Goal: Task Accomplishment & Management: Manage account settings

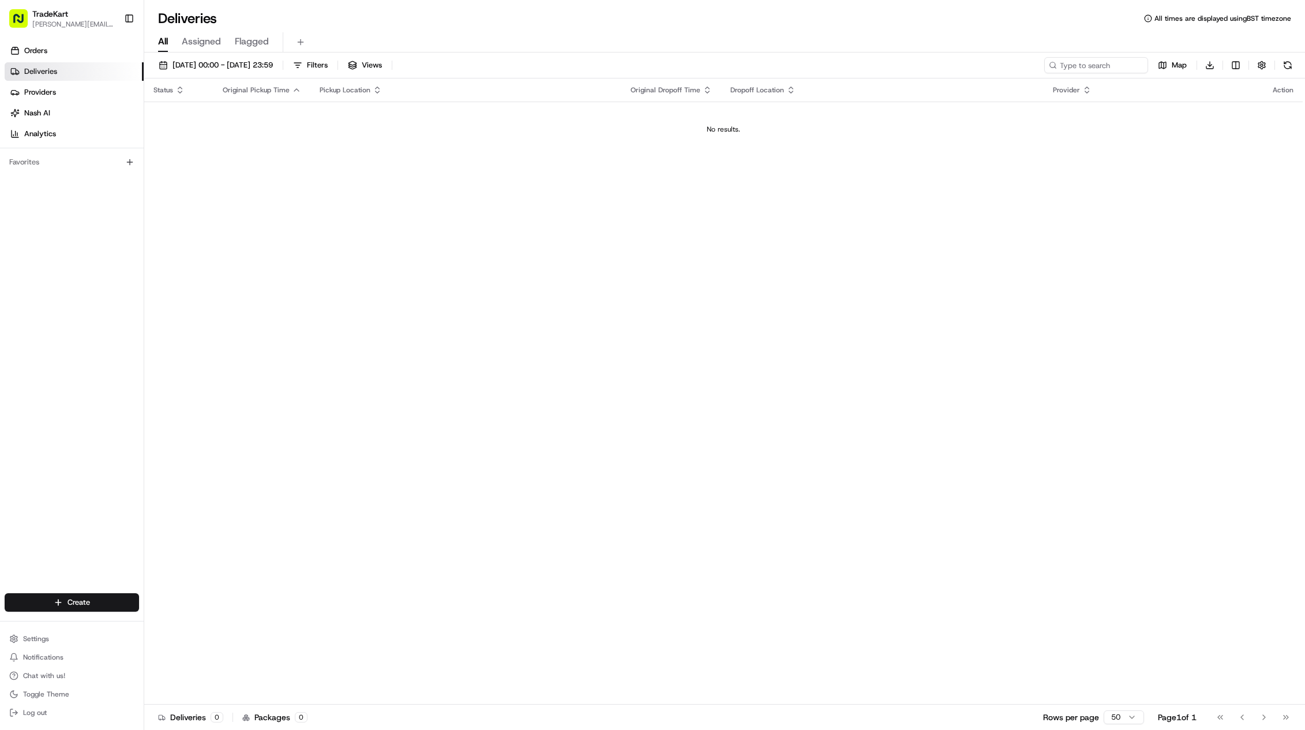
click at [87, 32] on button "TradeKart jason.kaye@hackandcraft.com" at bounding box center [62, 19] width 115 height 28
click at [87, 27] on span "[PERSON_NAME][EMAIL_ADDRESS][PERSON_NAME][DOMAIN_NAME]" at bounding box center [73, 24] width 82 height 9
click at [84, 19] on div "TradeKart" at bounding box center [73, 14] width 82 height 12
drag, startPoint x: 93, startPoint y: 17, endPoint x: 69, endPoint y: 21, distance: 25.2
click at [69, 21] on span "[PERSON_NAME][EMAIL_ADDRESS][PERSON_NAME][DOMAIN_NAME]" at bounding box center [73, 24] width 82 height 9
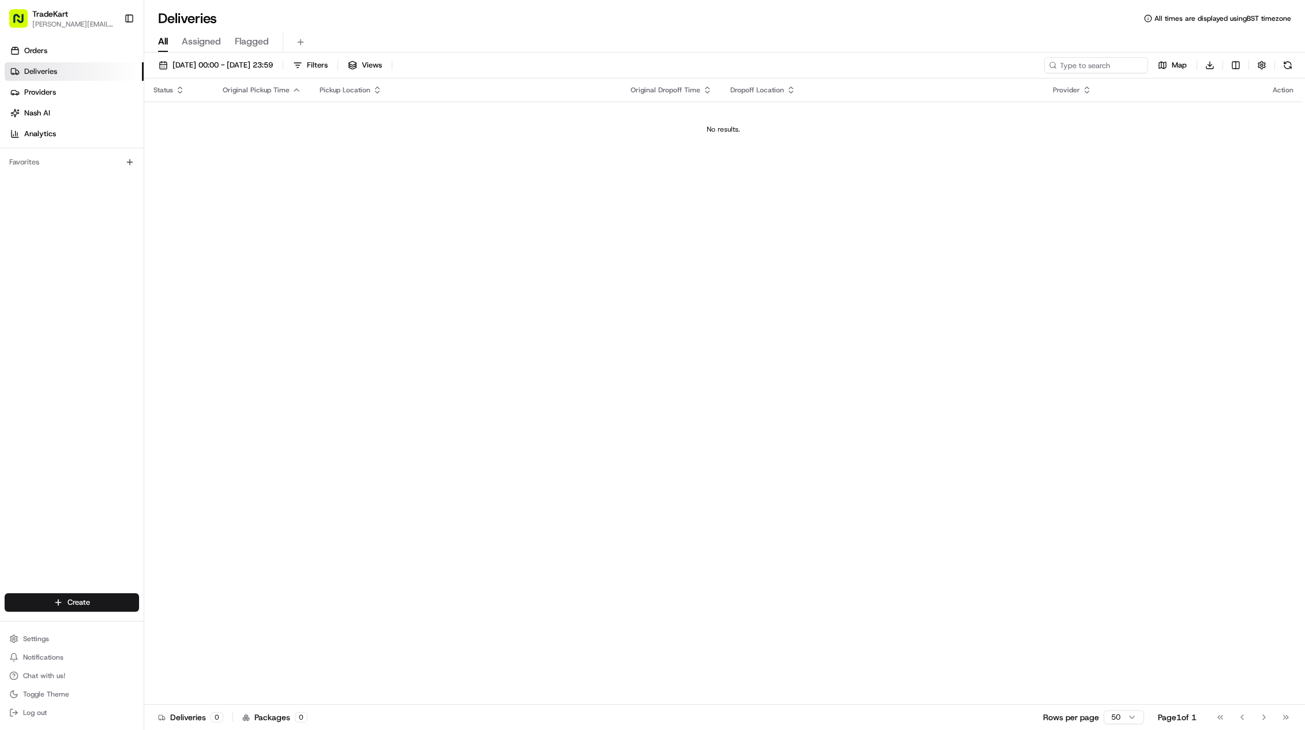
click at [66, 22] on span "[PERSON_NAME][EMAIL_ADDRESS][PERSON_NAME][DOMAIN_NAME]" at bounding box center [73, 24] width 82 height 9
click at [71, 25] on span "[PERSON_NAME][EMAIL_ADDRESS][PERSON_NAME][DOMAIN_NAME]" at bounding box center [73, 24] width 82 height 9
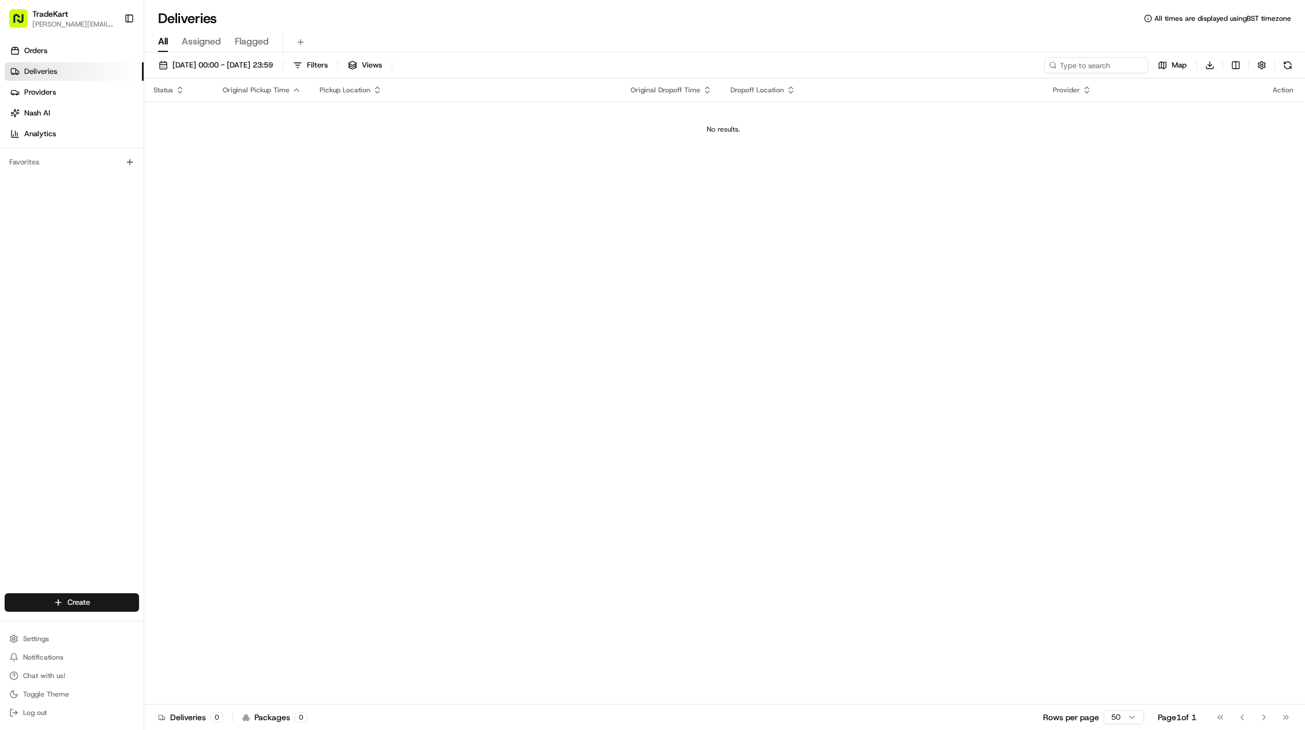
click at [62, 24] on span "[PERSON_NAME][EMAIL_ADDRESS][PERSON_NAME][DOMAIN_NAME]" at bounding box center [73, 24] width 82 height 9
click at [68, 21] on span "[PERSON_NAME][EMAIL_ADDRESS][PERSON_NAME][DOMAIN_NAME]" at bounding box center [73, 24] width 82 height 9
click at [79, 643] on button "Settings" at bounding box center [72, 638] width 134 height 16
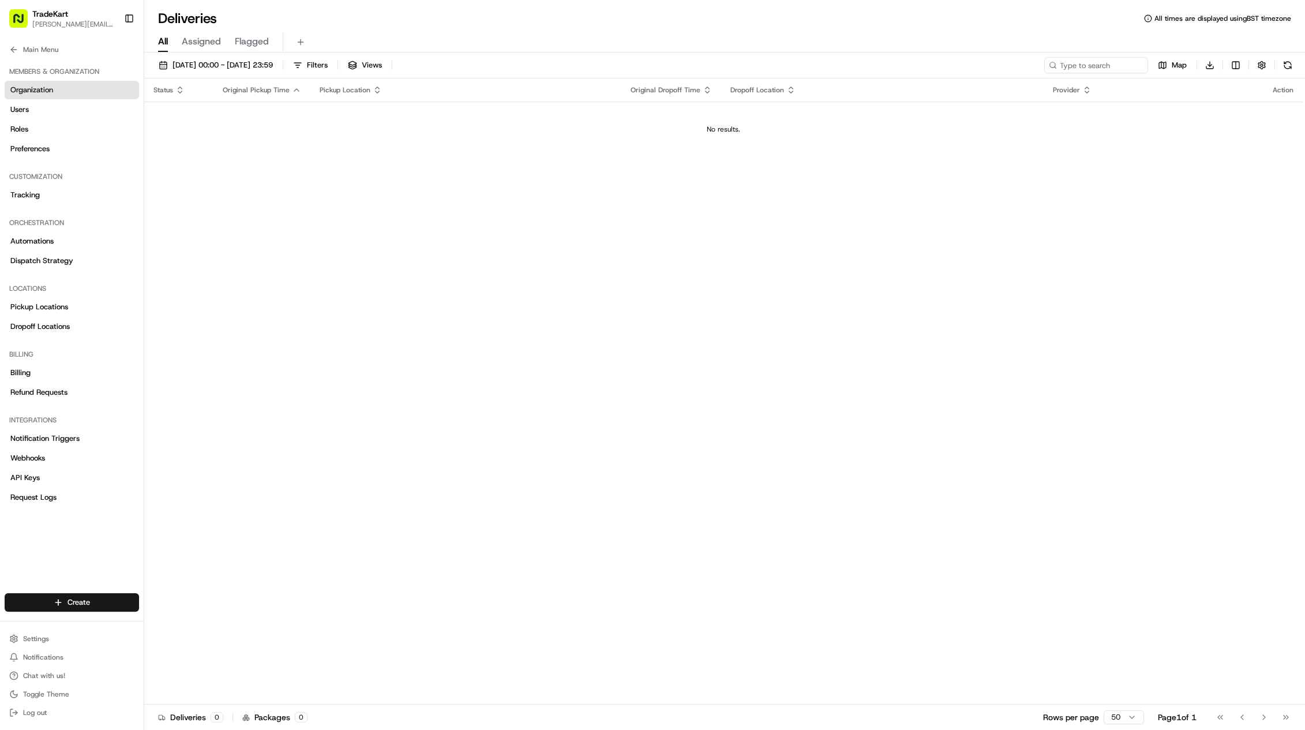
click at [46, 84] on link "Organization" at bounding box center [72, 90] width 134 height 18
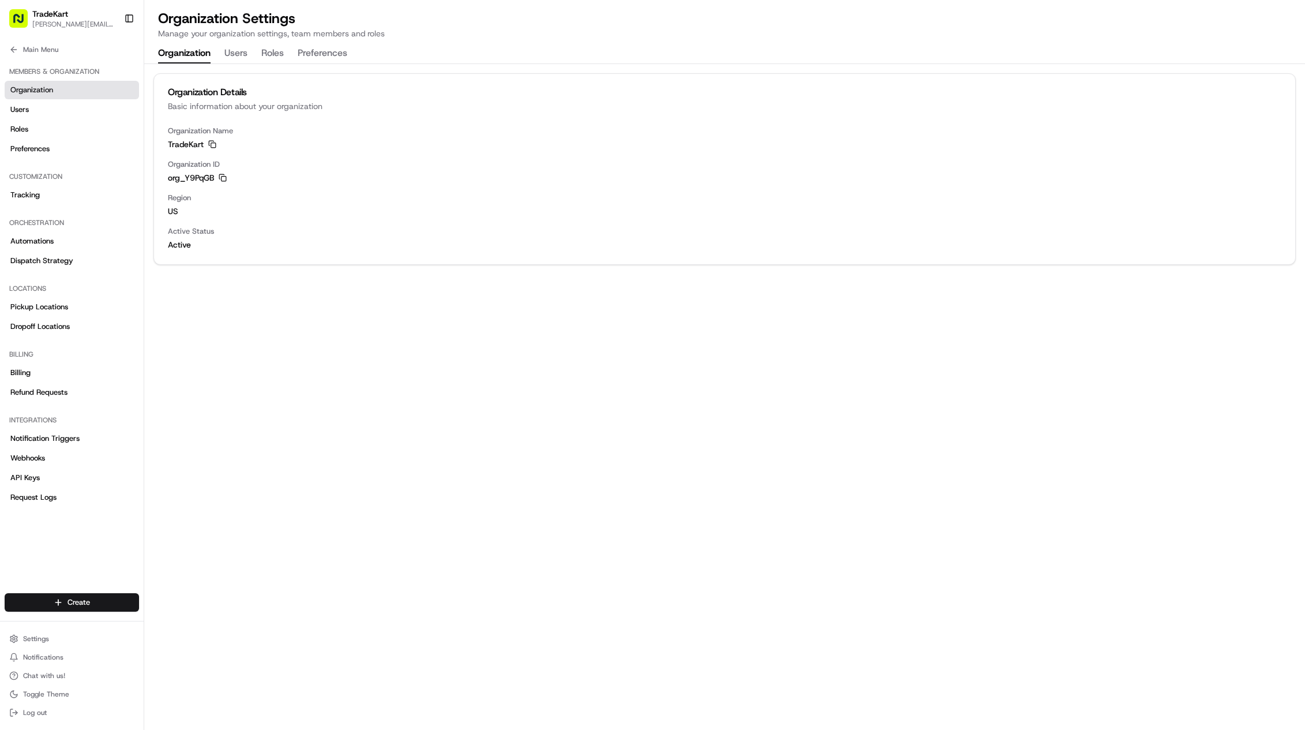
click at [243, 68] on div "Organization Details Basic information about your organization Organization Nam…" at bounding box center [724, 164] width 1160 height 201
click at [263, 55] on button "Roles" at bounding box center [272, 54] width 22 height 20
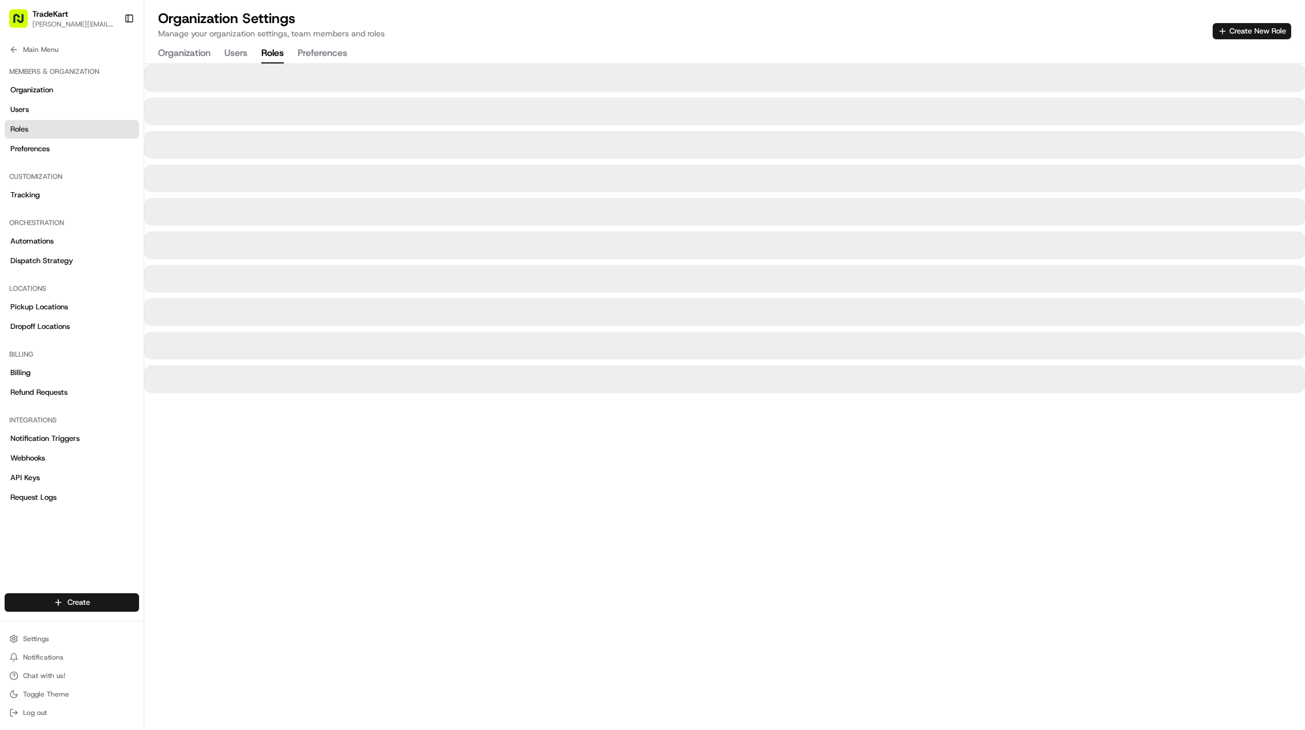
click at [186, 54] on button "Organization" at bounding box center [184, 54] width 52 height 20
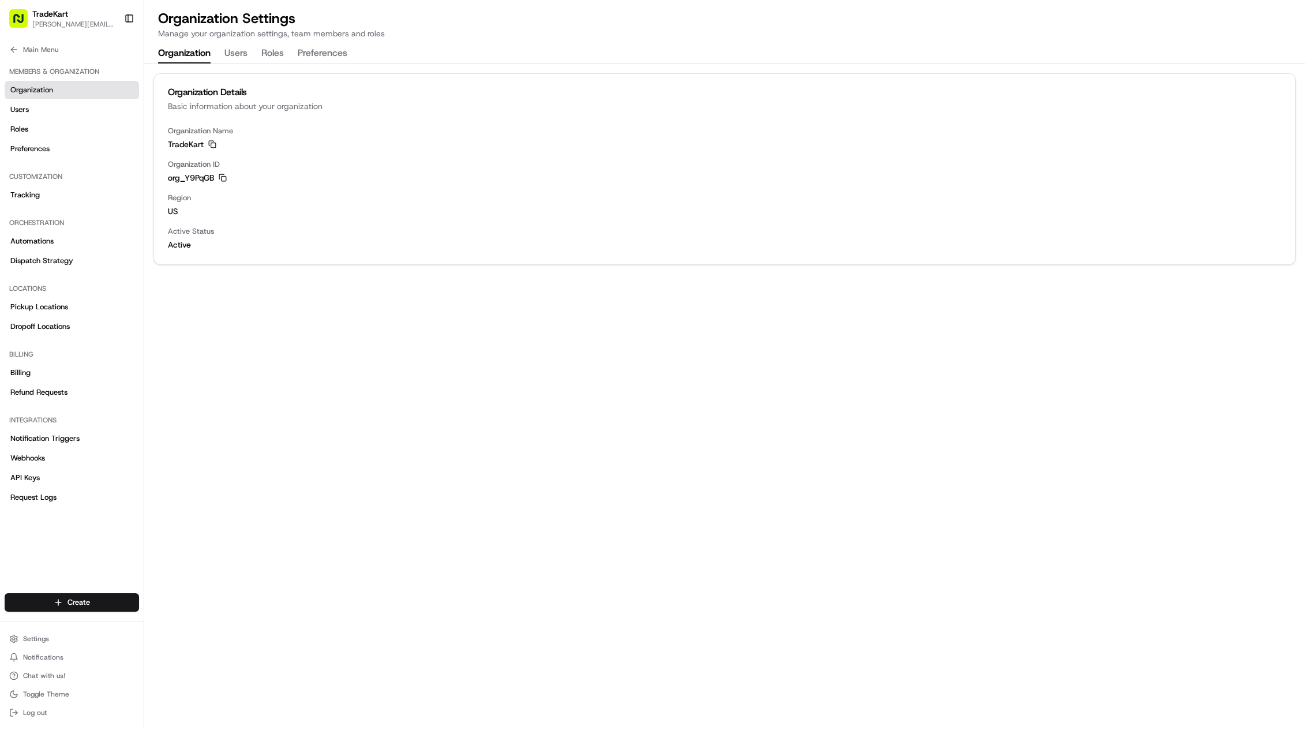
click at [322, 284] on div "Organization Details Basic information about your organization Organization Nam…" at bounding box center [724, 397] width 1160 height 666
click at [299, 312] on div "Organization Details Basic information about your organization Organization Nam…" at bounding box center [724, 397] width 1160 height 666
click at [57, 26] on span "[PERSON_NAME][EMAIL_ADDRESS][PERSON_NAME][DOMAIN_NAME]" at bounding box center [73, 24] width 82 height 9
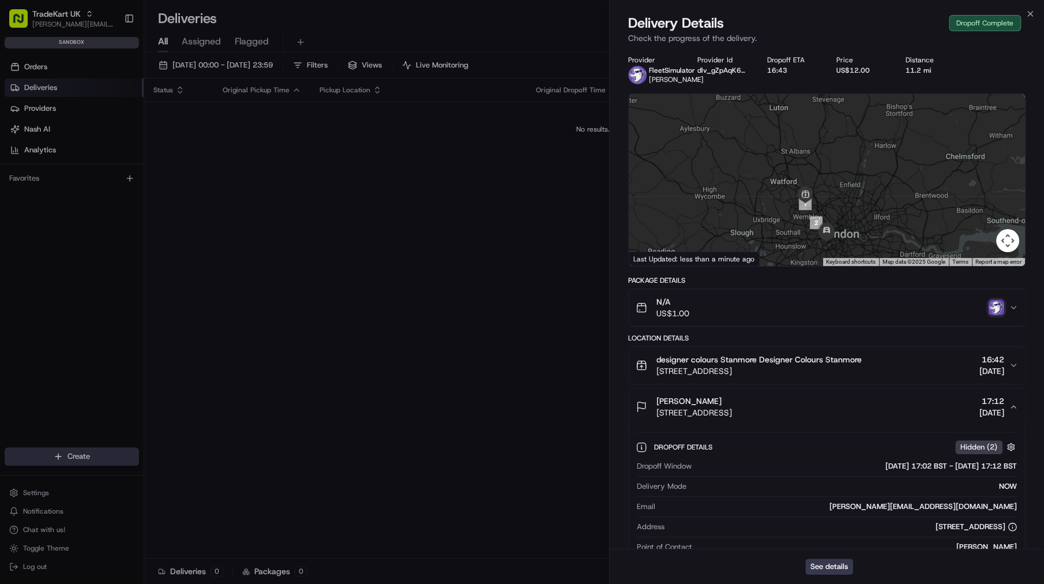
scroll to position [139, 0]
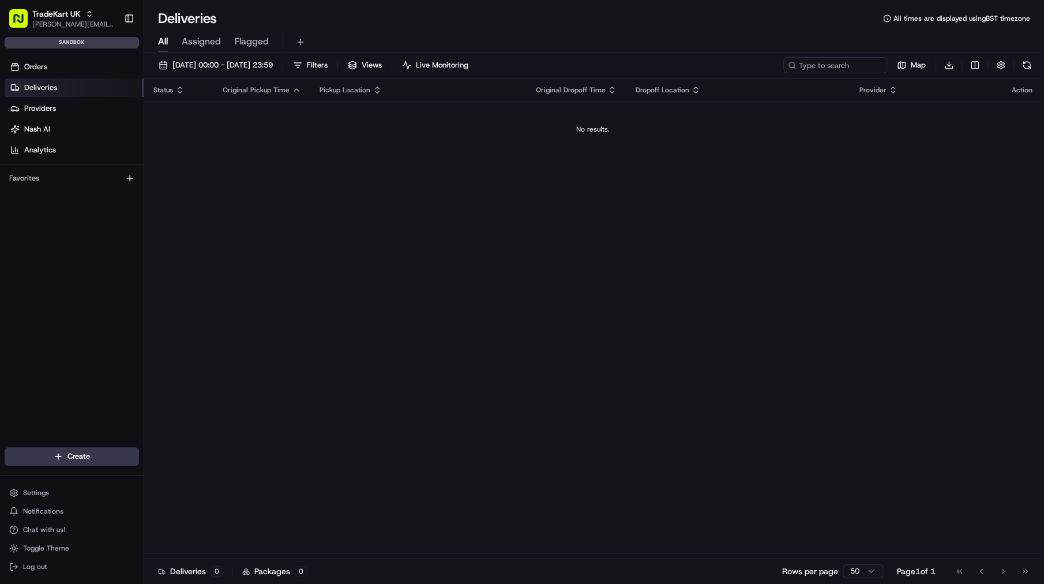
click at [58, 88] on link "Deliveries" at bounding box center [74, 87] width 139 height 18
